Goal: Complete application form: Complete application form

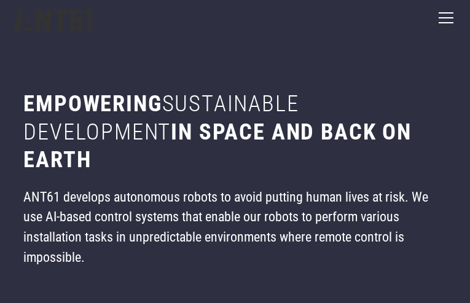
type input "********"
type input "**********"
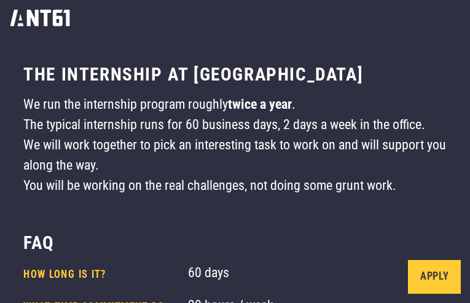
type input "**********"
